Goal: Information Seeking & Learning: Learn about a topic

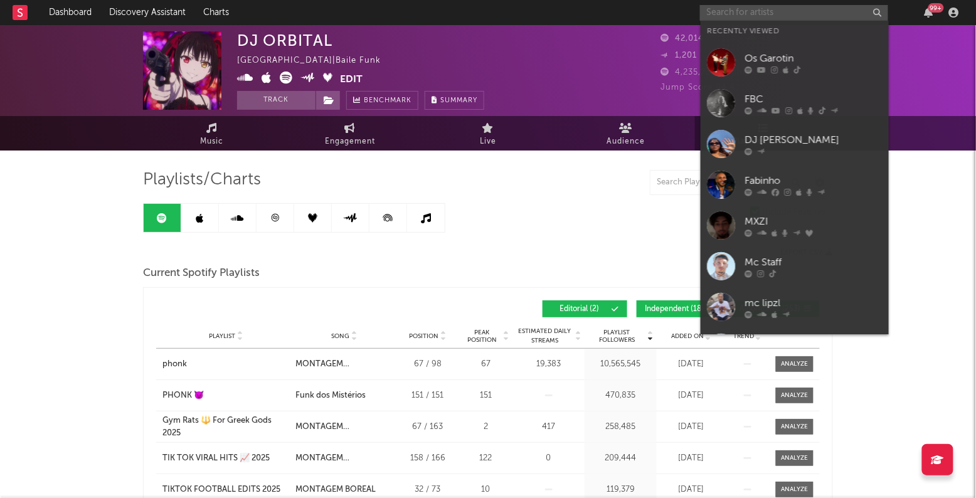
click at [732, 12] on input "text" at bounding box center [794, 13] width 188 height 16
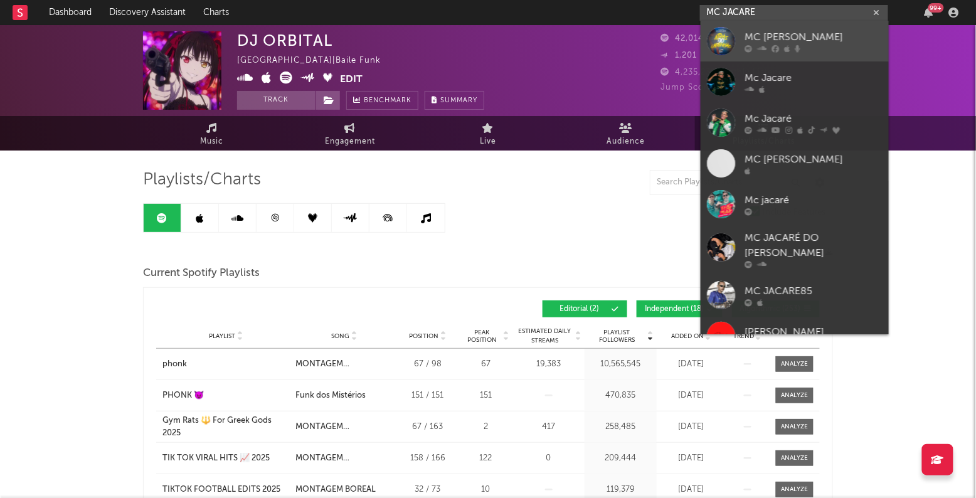
type input "MC JACARE"
click at [791, 36] on div "MC Jacaré" at bounding box center [813, 37] width 138 height 15
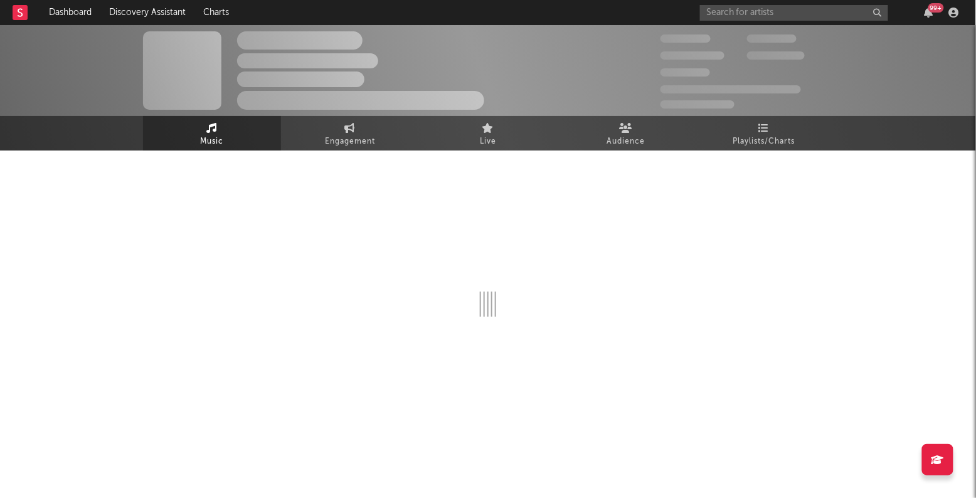
select select "6m"
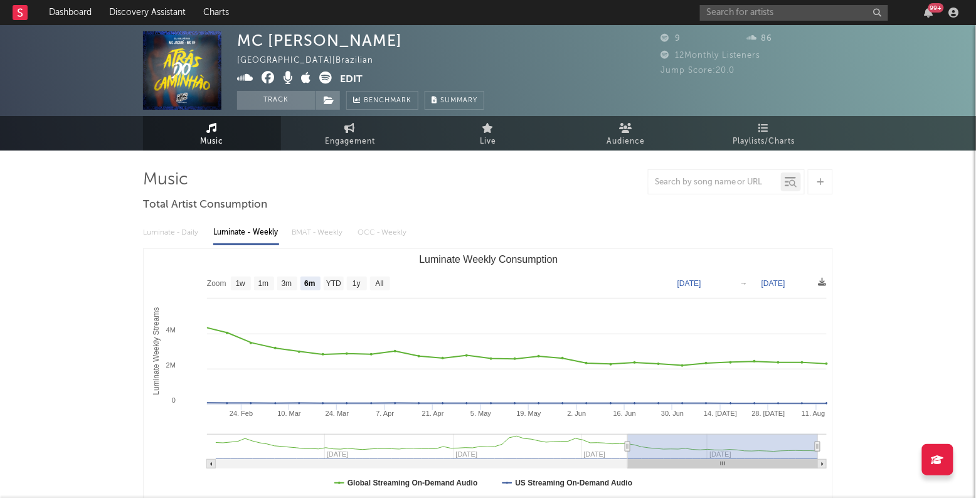
click at [327, 234] on div "Luminate - Daily Luminate - Weekly BMAT - Weekly OCC - Weekly" at bounding box center [488, 232] width 690 height 21
click at [751, 130] on link "Playlists/Charts" at bounding box center [764, 133] width 138 height 34
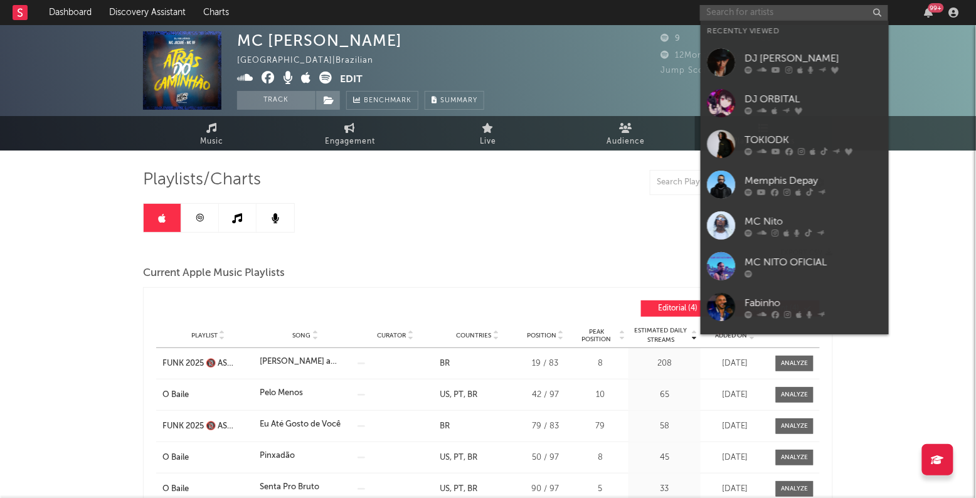
click at [732, 15] on input "text" at bounding box center [794, 13] width 188 height 16
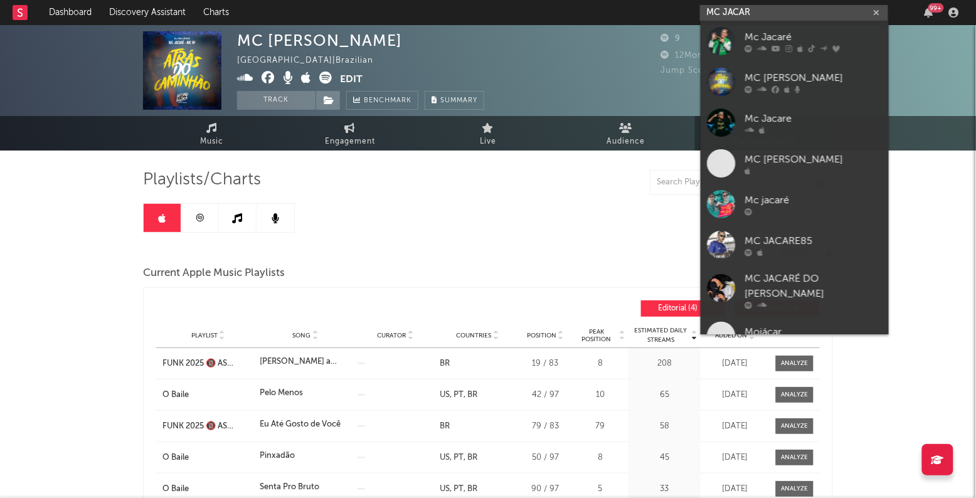
type input "MC JACARE"
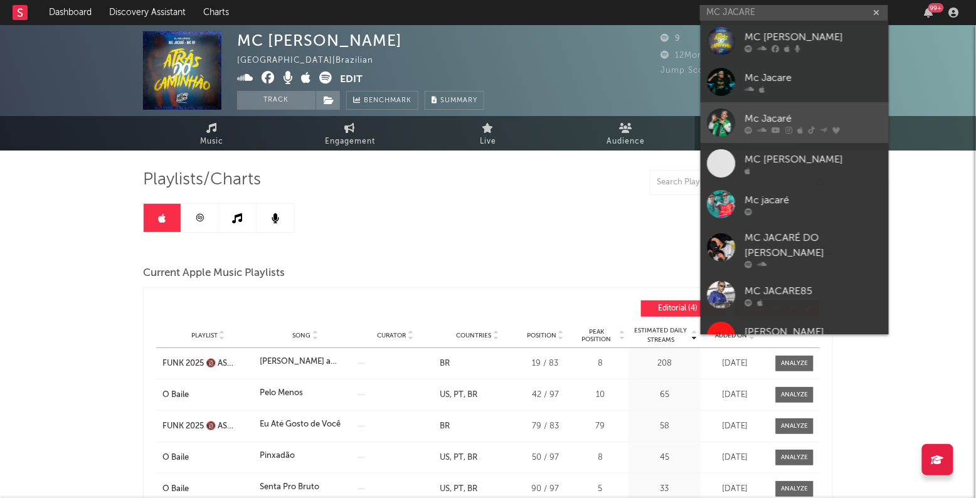
click at [798, 115] on div "Mc Jacaré" at bounding box center [813, 119] width 138 height 15
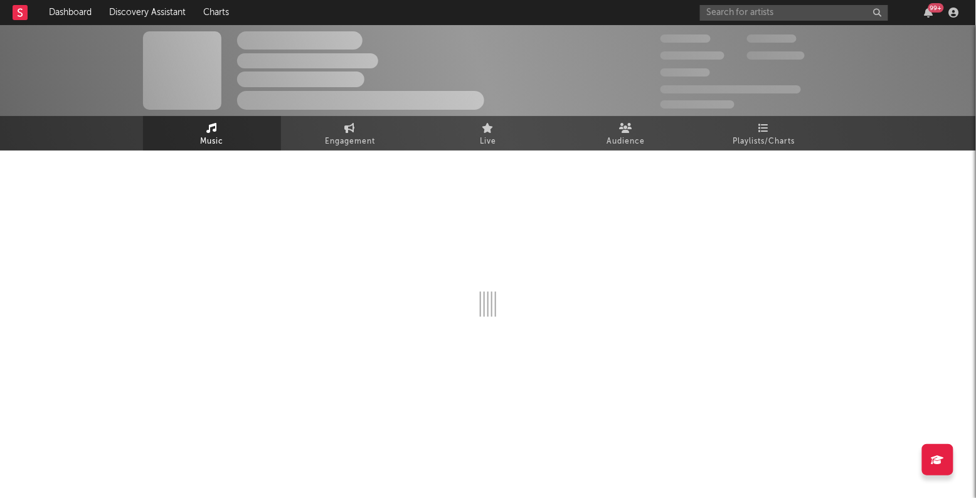
select select "6m"
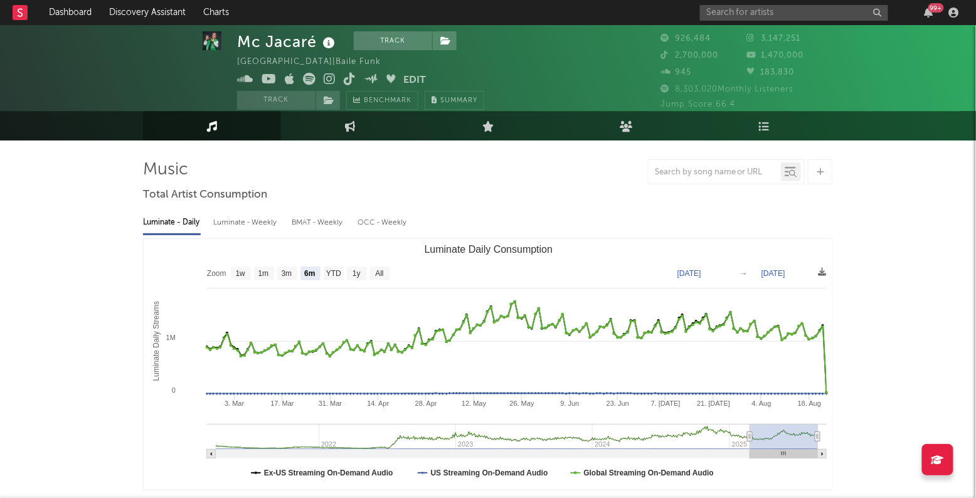
scroll to position [13, 0]
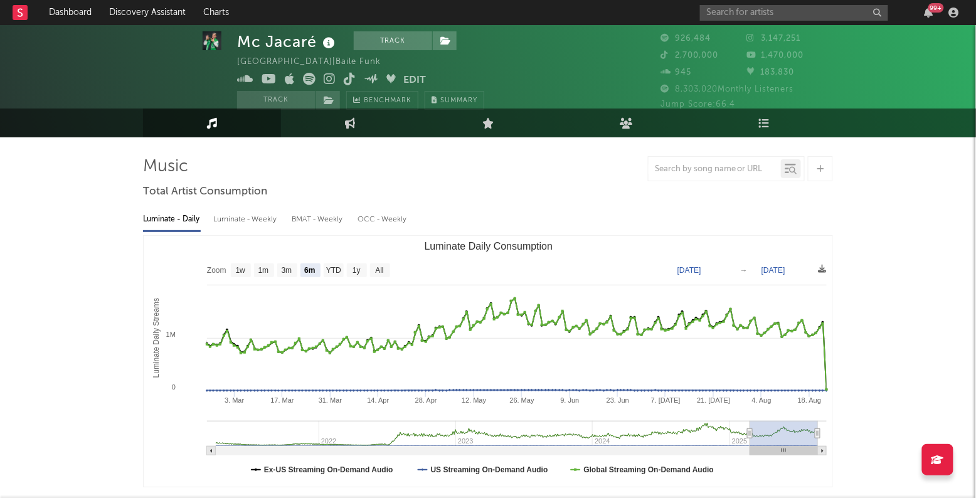
click at [265, 221] on div "Luminate - Weekly" at bounding box center [246, 219] width 66 height 21
select select "6m"
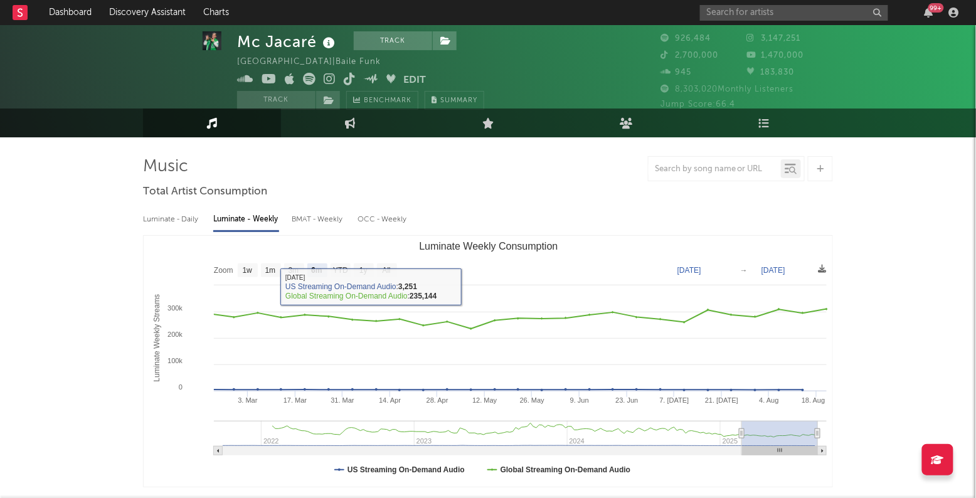
click at [334, 216] on div "BMAT - Weekly" at bounding box center [318, 219] width 53 height 21
select select "6m"
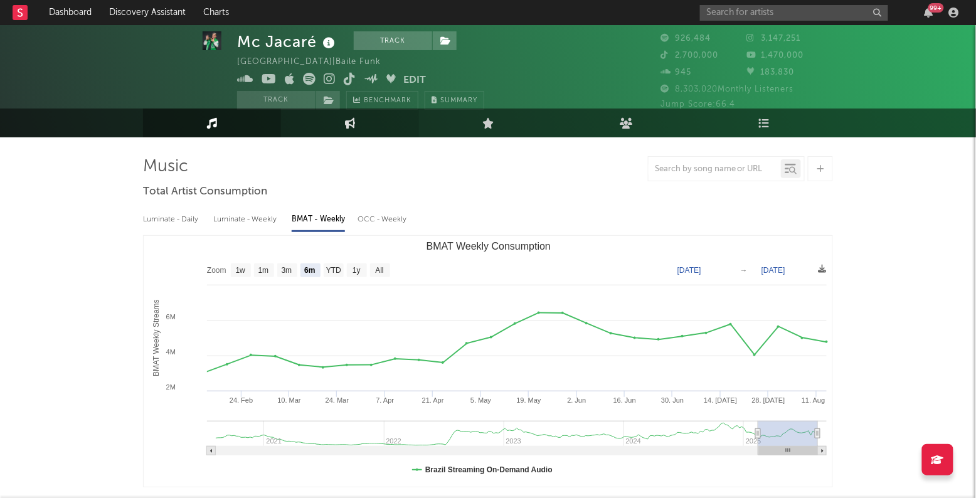
click at [346, 129] on link "Engagement" at bounding box center [350, 122] width 138 height 29
select select "1w"
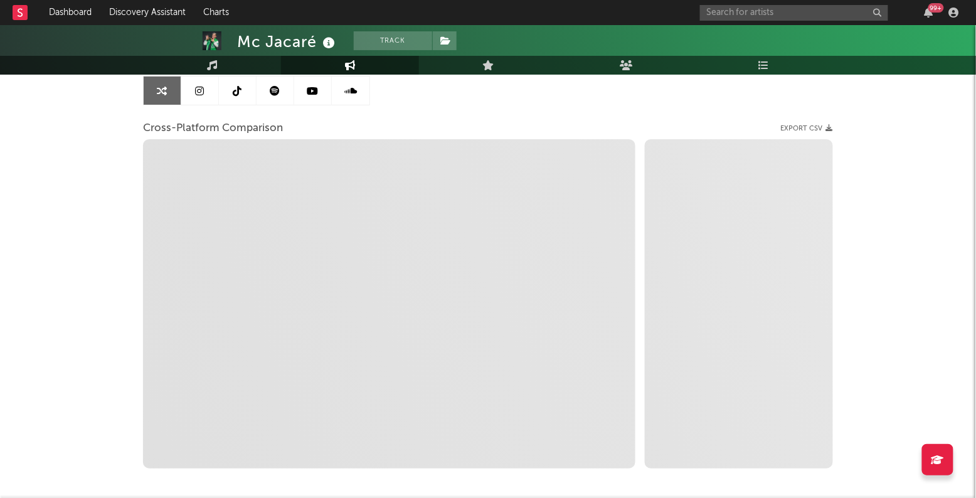
scroll to position [126, 0]
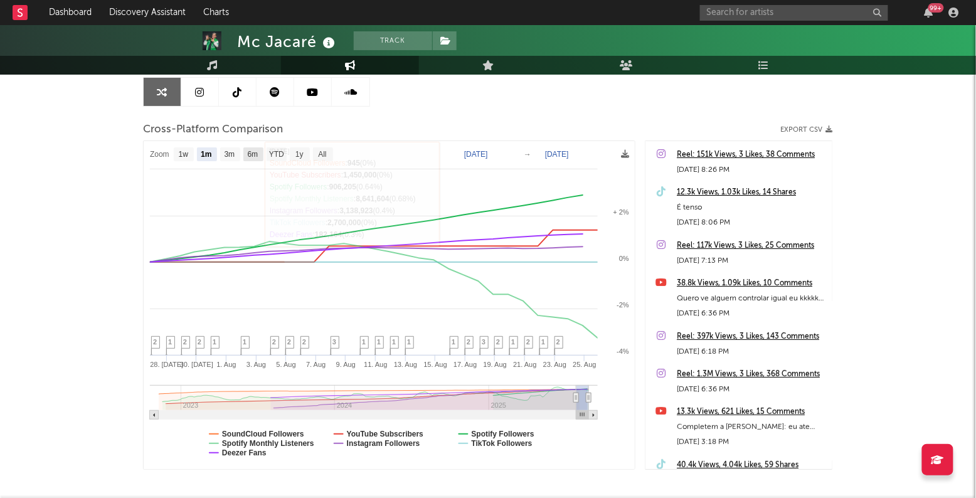
click at [251, 155] on text "6m" at bounding box center [253, 154] width 11 height 9
select select "6m"
type input "2025-02-25"
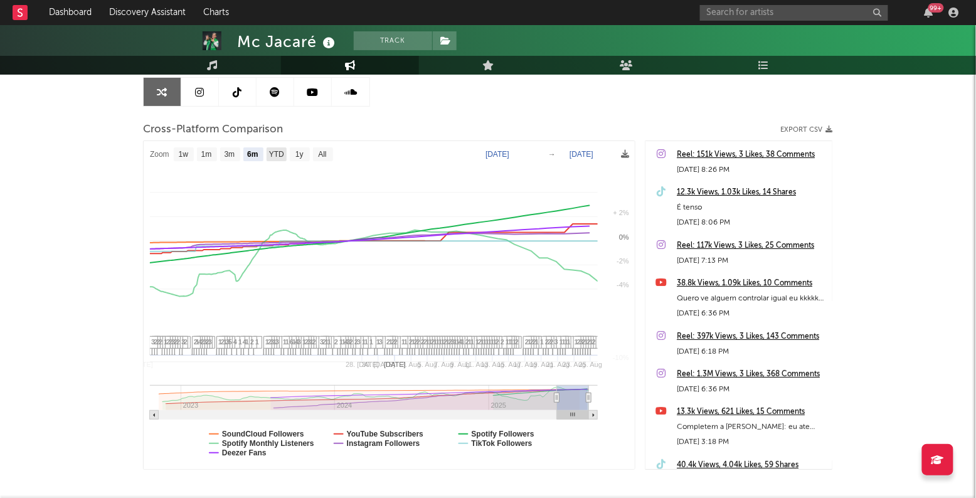
select select "6m"
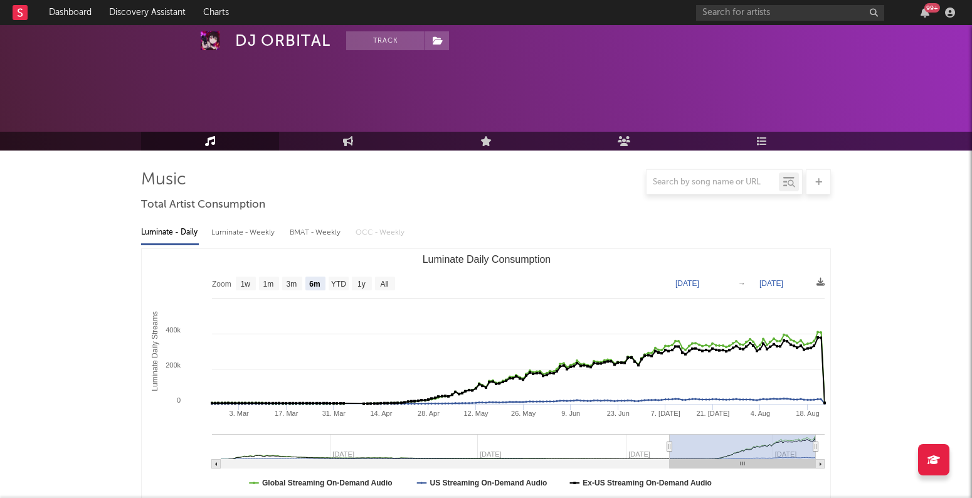
select select "6m"
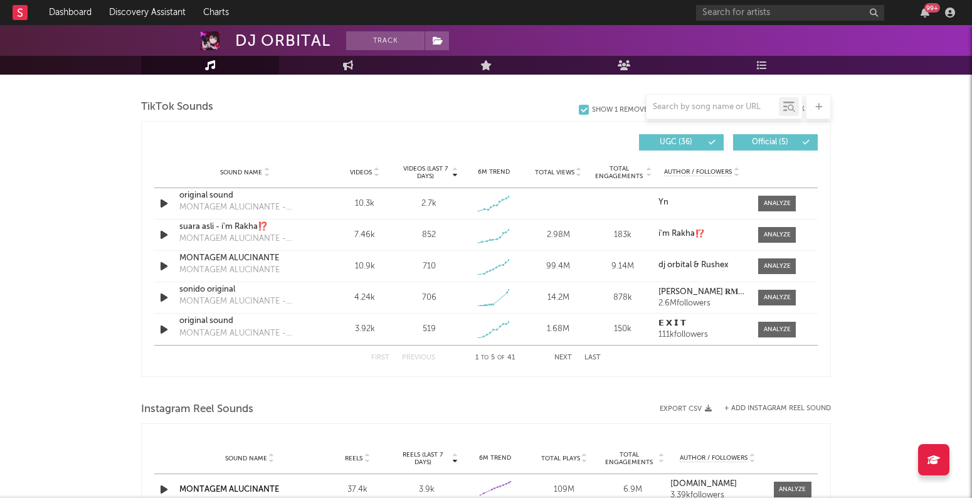
scroll to position [811, 0]
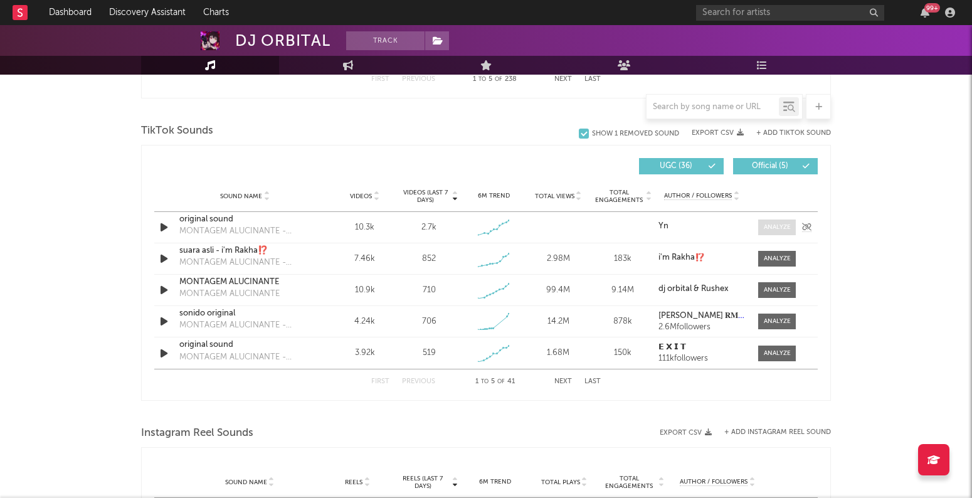
click at [776, 227] on div at bounding box center [777, 227] width 27 height 9
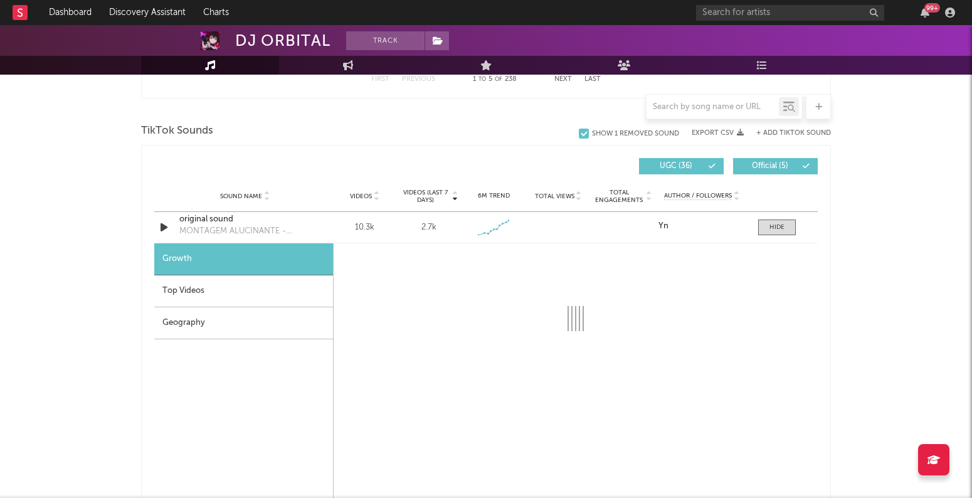
select select "1w"
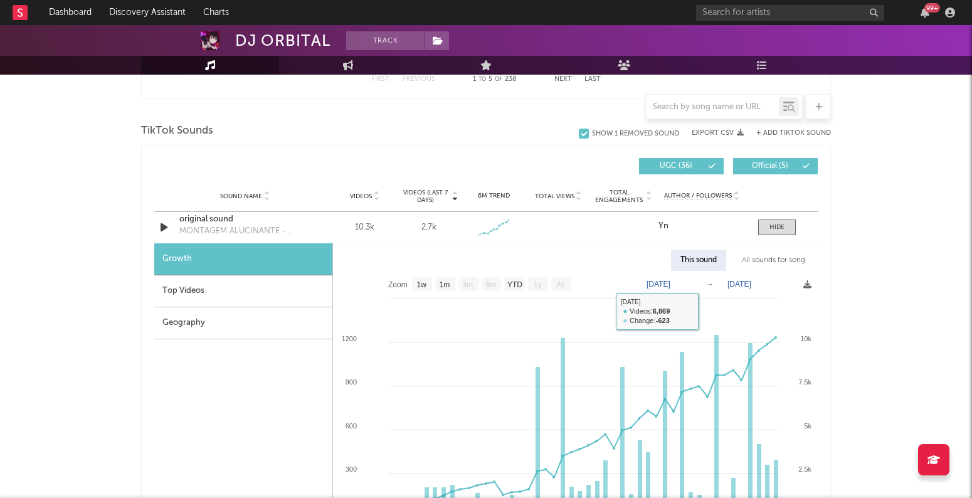
click at [766, 261] on div "All sounds for song" at bounding box center [773, 260] width 82 height 21
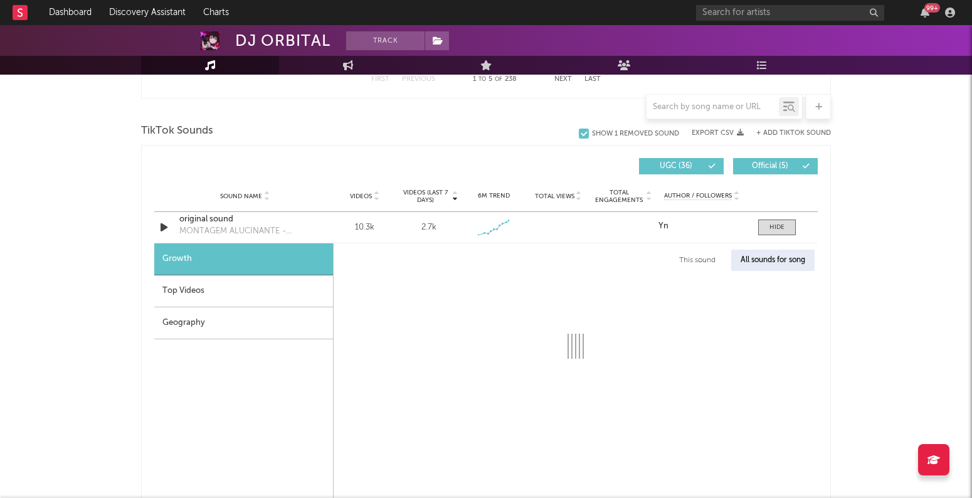
select select "1w"
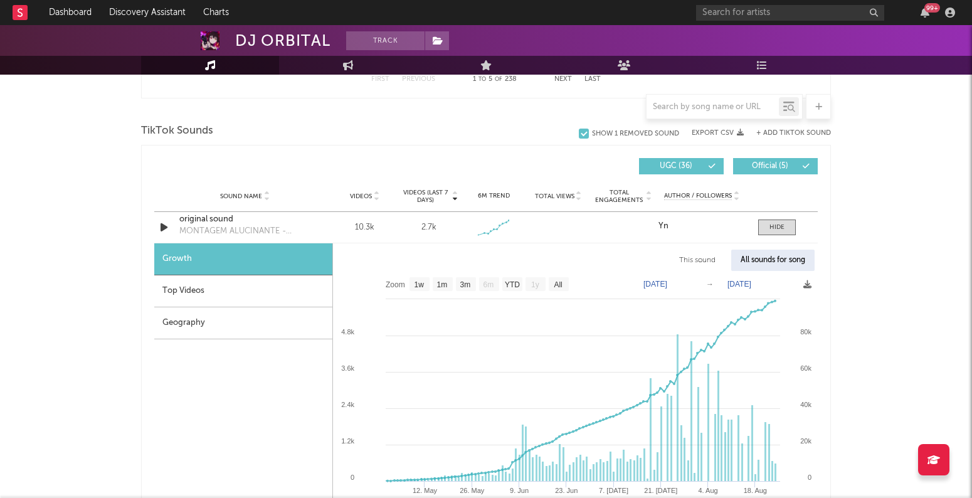
click at [268, 297] on div "Top Videos" at bounding box center [243, 291] width 178 height 32
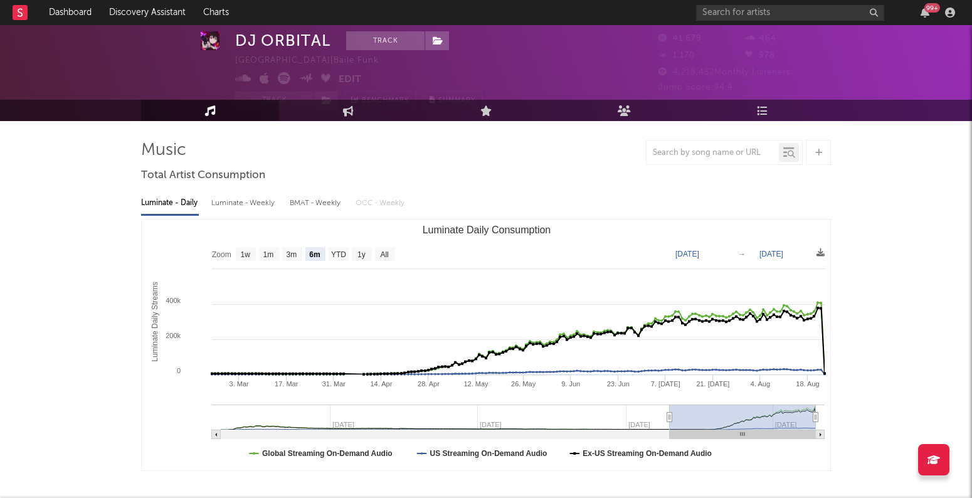
scroll to position [31, 0]
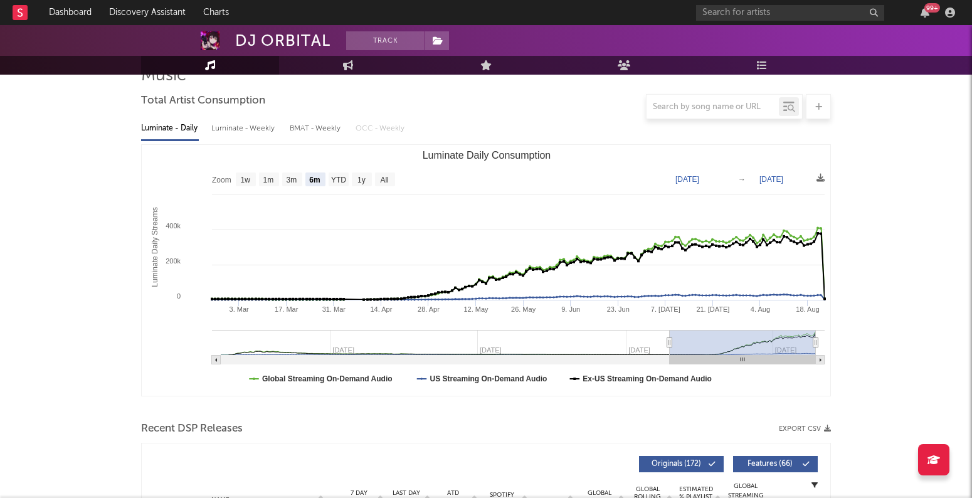
scroll to position [96, 0]
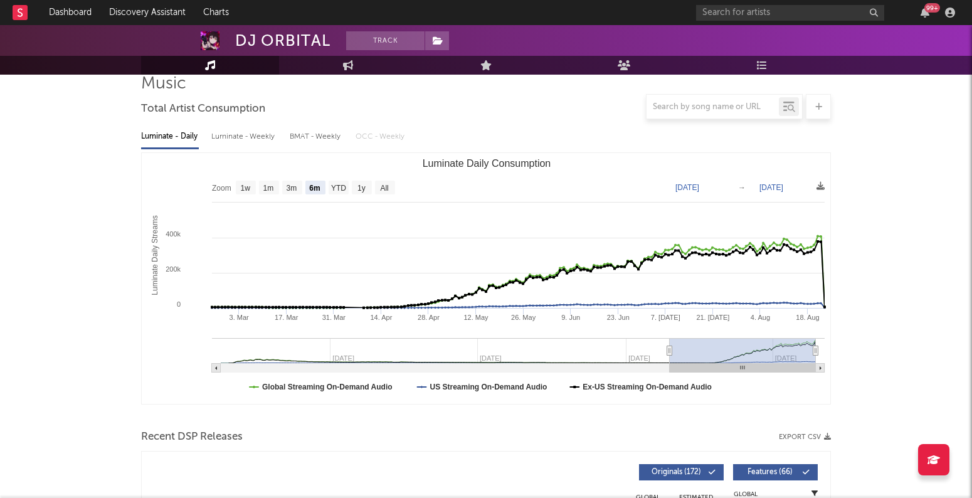
click at [258, 137] on div "Luminate - Weekly" at bounding box center [244, 136] width 66 height 21
select select "6m"
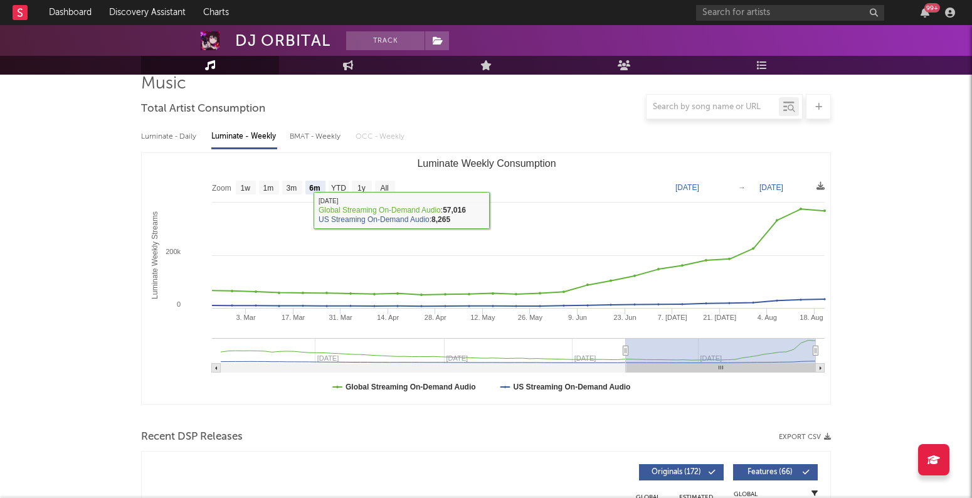
click at [310, 142] on div "BMAT - Weekly" at bounding box center [316, 136] width 53 height 21
select select "6m"
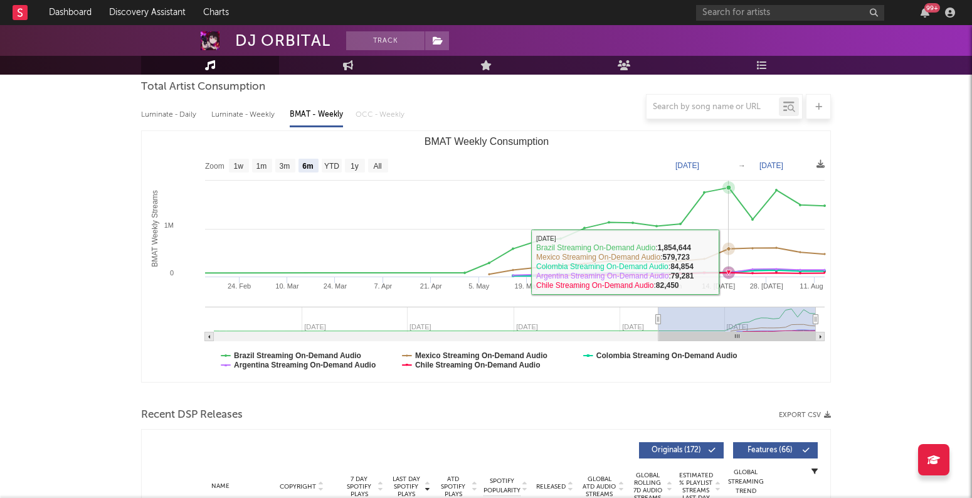
scroll to position [117, 0]
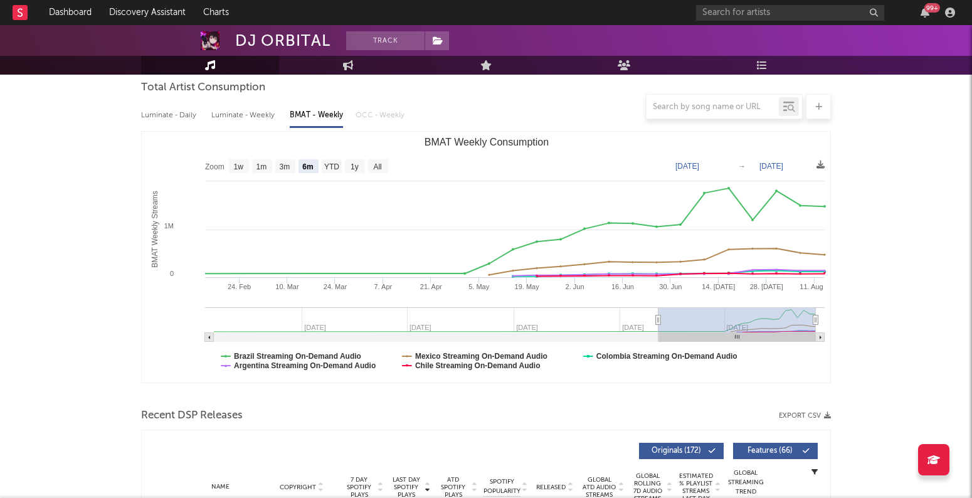
click at [183, 119] on div "Luminate - Daily" at bounding box center [170, 115] width 58 height 21
select select "6m"
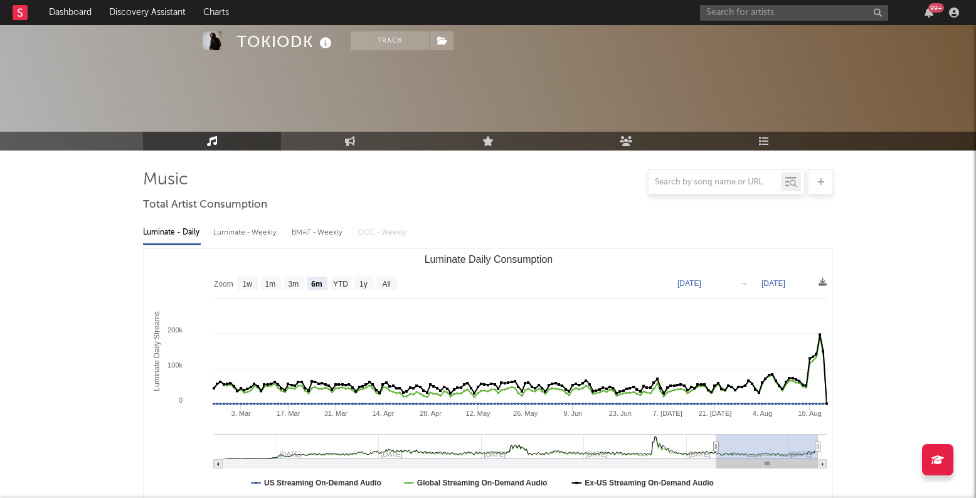
select select "6m"
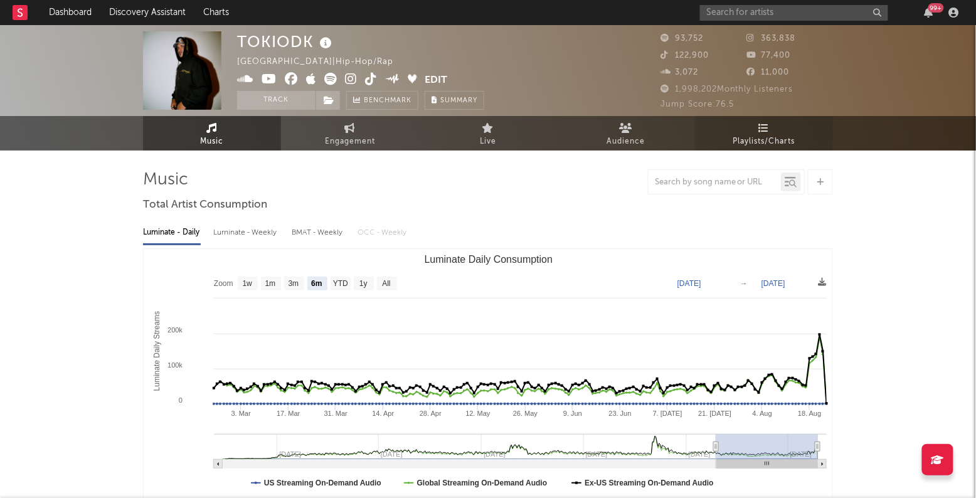
click at [761, 139] on span "Playlists/Charts" at bounding box center [764, 141] width 62 height 15
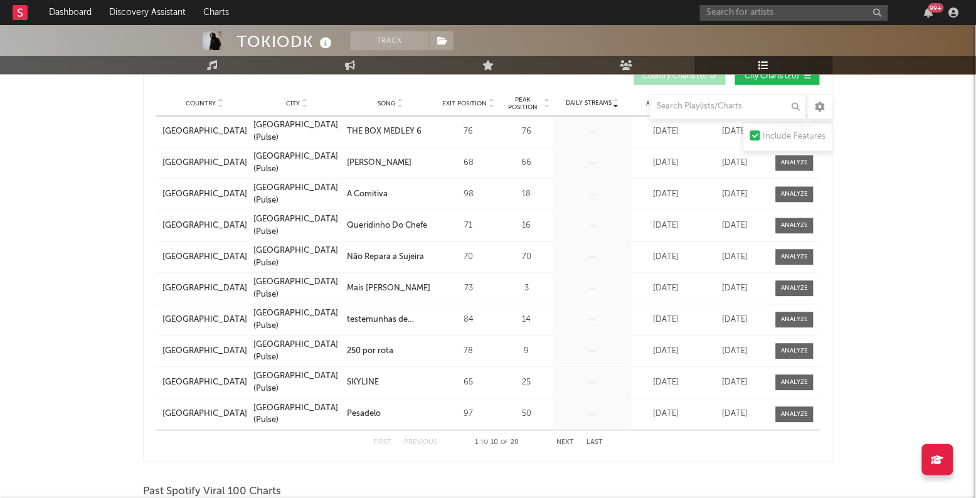
scroll to position [684, 0]
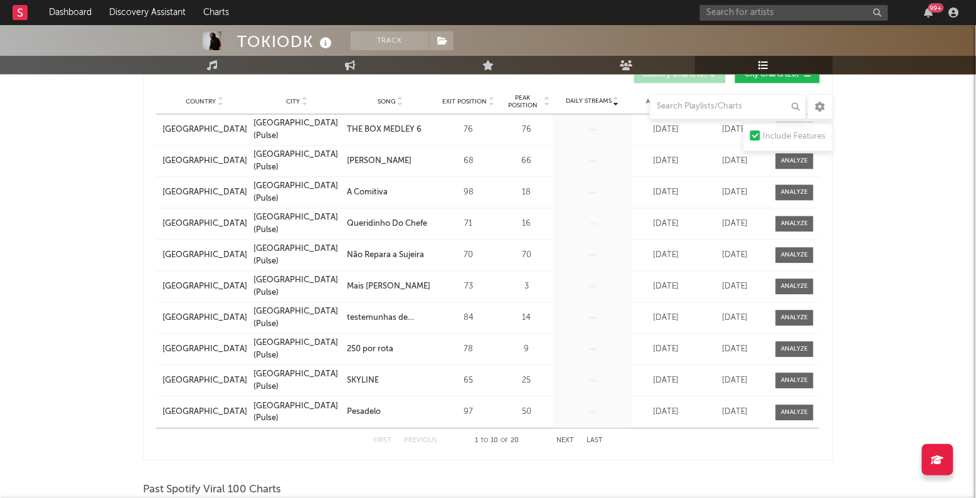
click at [561, 438] on button "Next" at bounding box center [565, 441] width 18 height 7
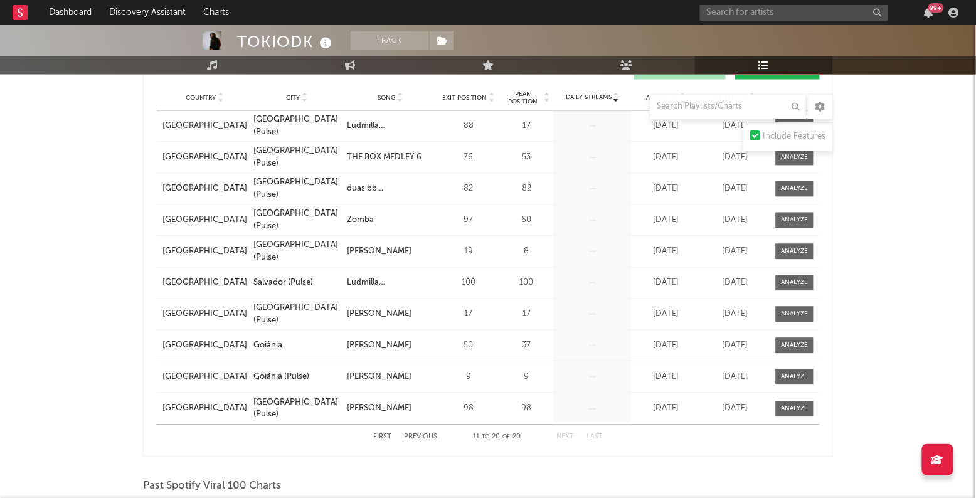
scroll to position [697, 0]
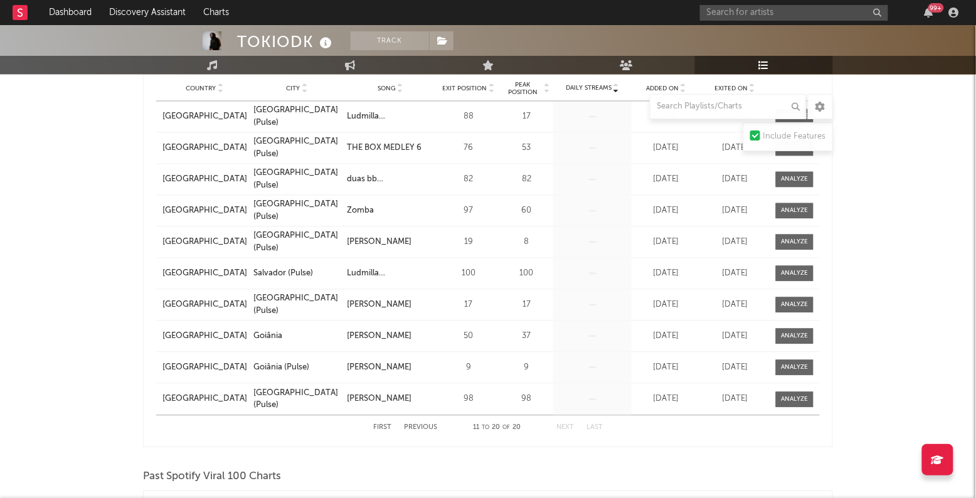
click at [417, 420] on div "First Previous 11 to 20 of 20 Next Last" at bounding box center [488, 428] width 230 height 24
click at [423, 425] on button "Previous" at bounding box center [420, 428] width 33 height 7
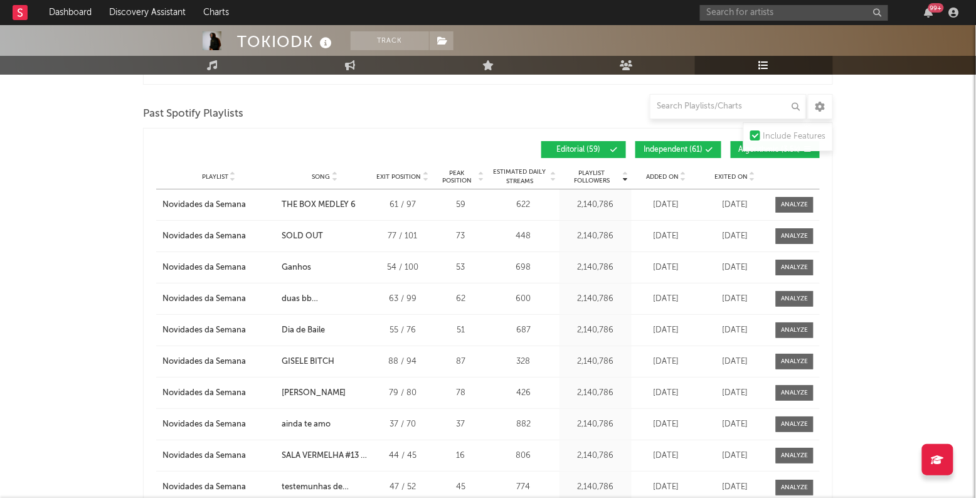
scroll to position [1392, 0]
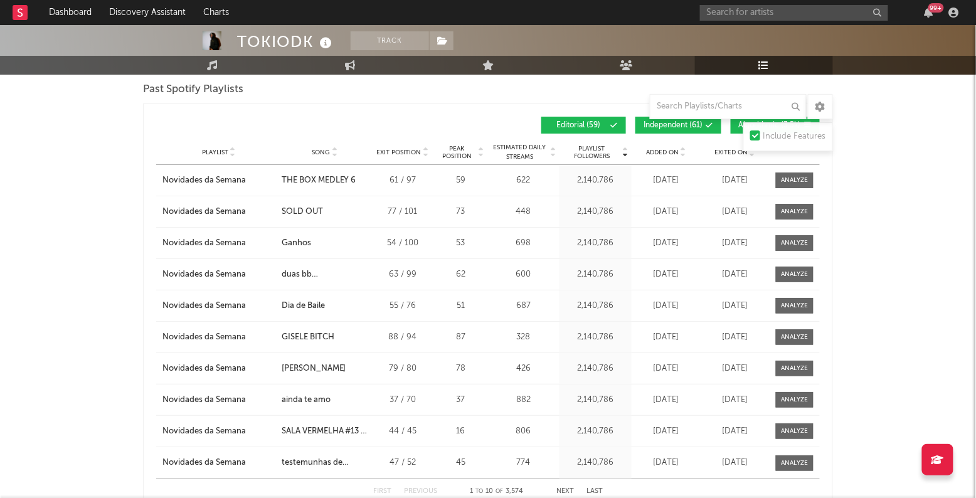
click at [458, 119] on div at bounding box center [322, 125] width 332 height 17
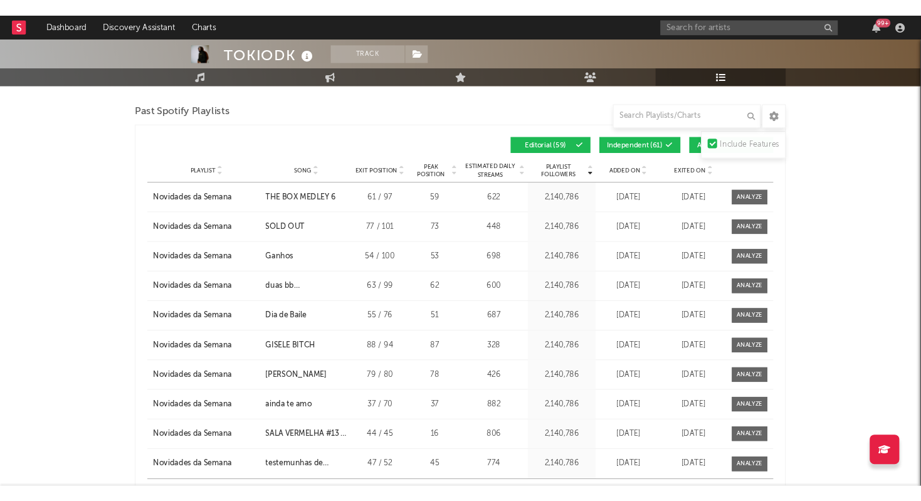
scroll to position [1378, 0]
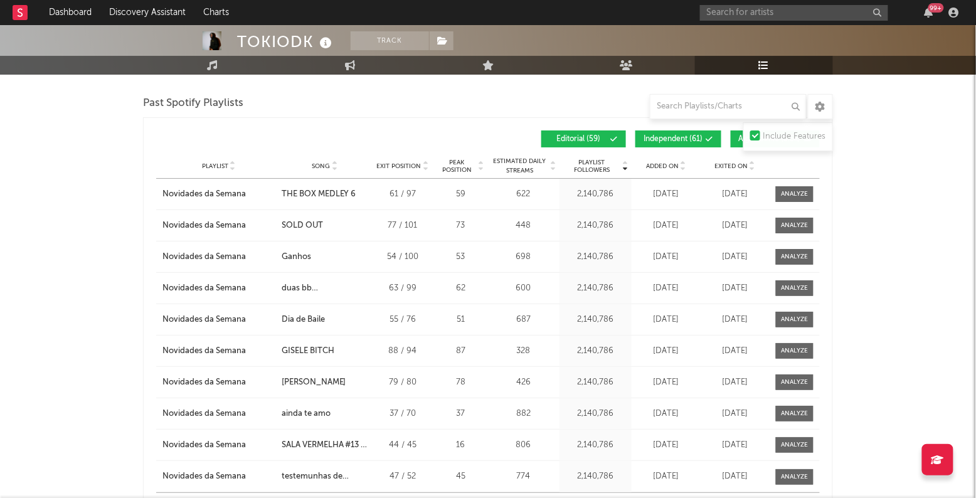
click at [500, 103] on div "Past Spotify Playlists" at bounding box center [488, 103] width 690 height 21
